Goal: Check status: Check status

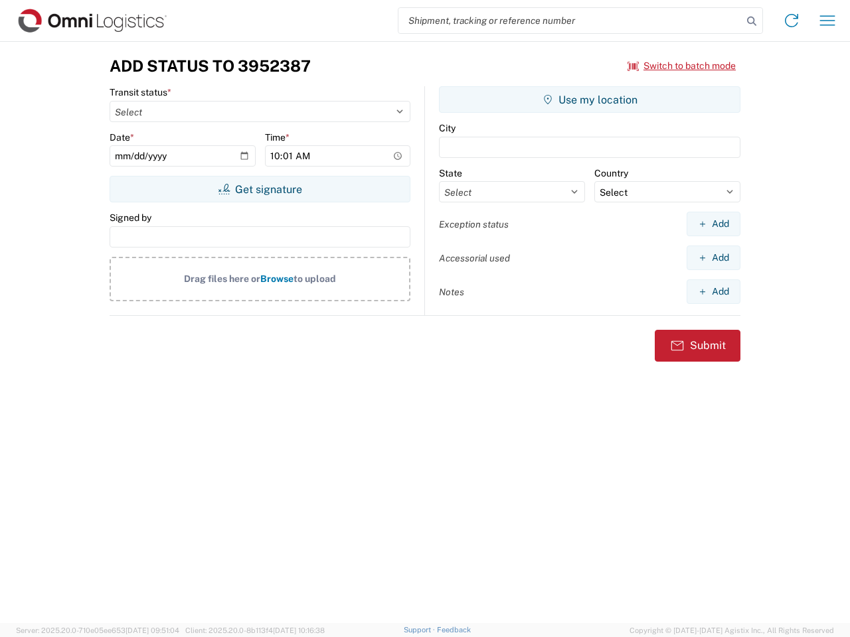
click at [570, 21] on input "search" at bounding box center [570, 20] width 344 height 25
click at [751, 21] on icon at bounding box center [751, 21] width 19 height 19
click at [791, 21] on icon at bounding box center [791, 20] width 21 height 21
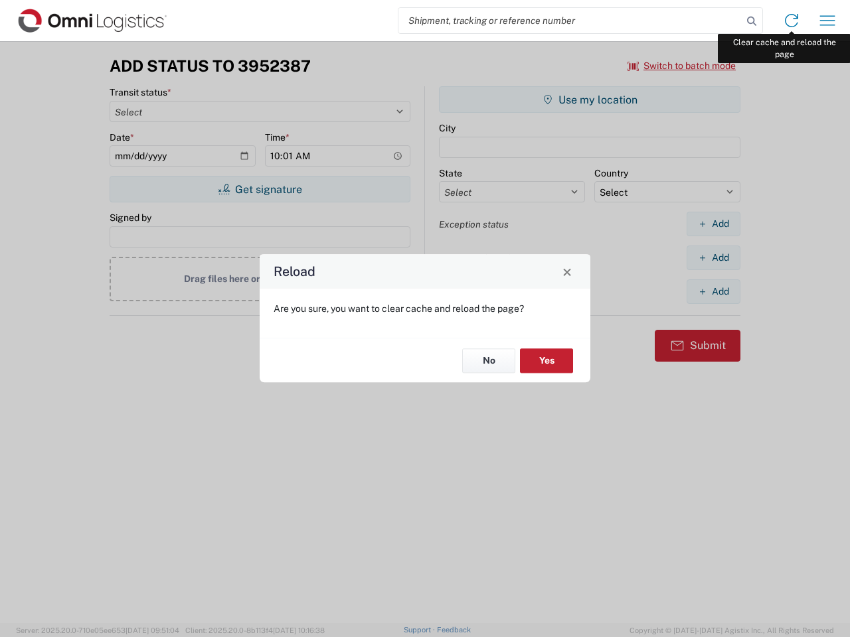
click at [827, 21] on div "Reload Are you sure, you want to clear cache and reload the page? No Yes" at bounding box center [425, 318] width 850 height 637
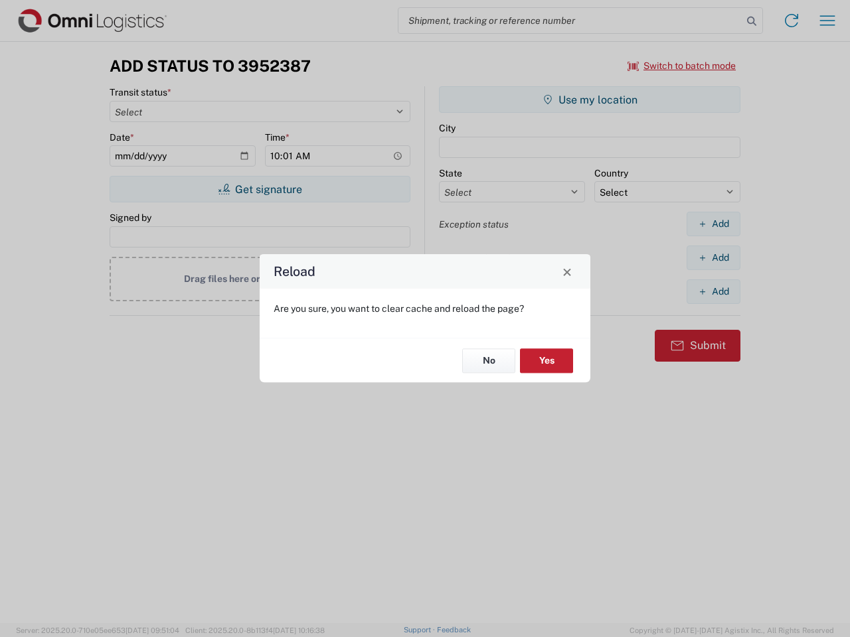
click at [682, 66] on div "Reload Are you sure, you want to clear cache and reload the page? No Yes" at bounding box center [425, 318] width 850 height 637
click at [260, 189] on div "Reload Are you sure, you want to clear cache and reload the page? No Yes" at bounding box center [425, 318] width 850 height 637
click at [589, 100] on div "Reload Are you sure, you want to clear cache and reload the page? No Yes" at bounding box center [425, 318] width 850 height 637
click at [713, 224] on div "Reload Are you sure, you want to clear cache and reload the page? No Yes" at bounding box center [425, 318] width 850 height 637
click at [713, 258] on div "Reload Are you sure, you want to clear cache and reload the page? No Yes" at bounding box center [425, 318] width 850 height 637
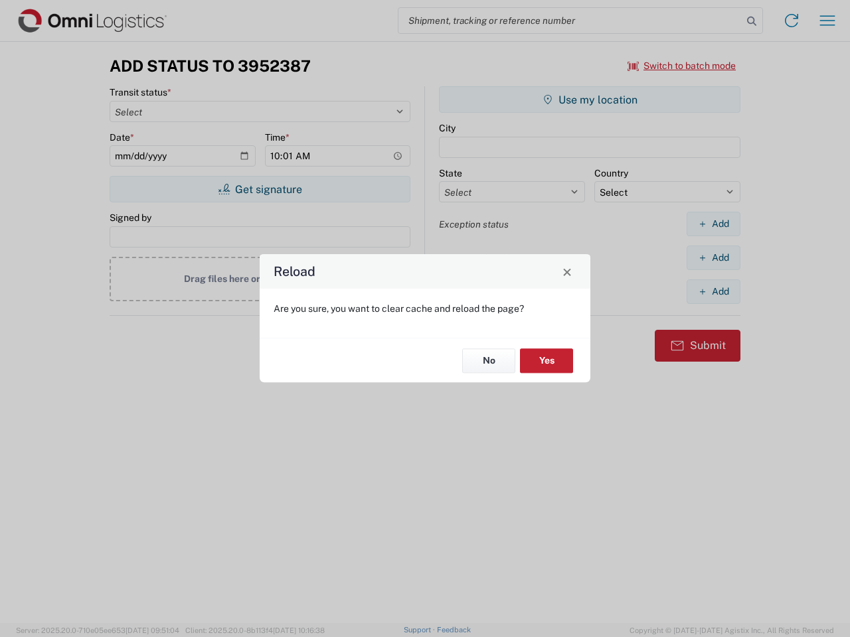
click at [713, 291] on div "Reload Are you sure, you want to clear cache and reload the page? No Yes" at bounding box center [425, 318] width 850 height 637
